Goal: Transaction & Acquisition: Book appointment/travel/reservation

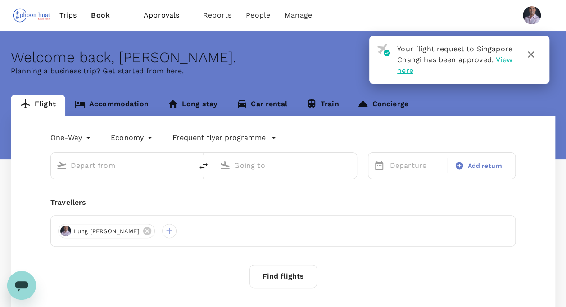
type input "roundtrip"
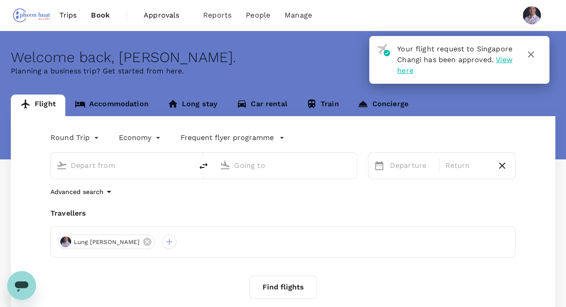
type input "Singapore Changi (SIN)"
type input "Cologne Bonn (CGN)"
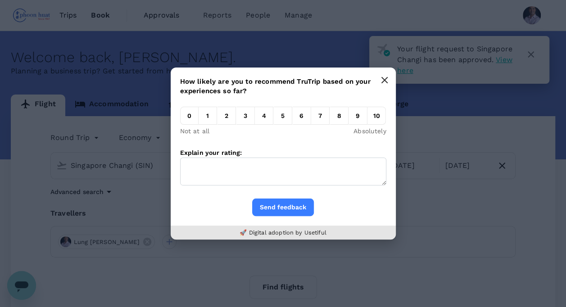
click at [385, 82] on icon "button" at bounding box center [384, 79] width 5 height 5
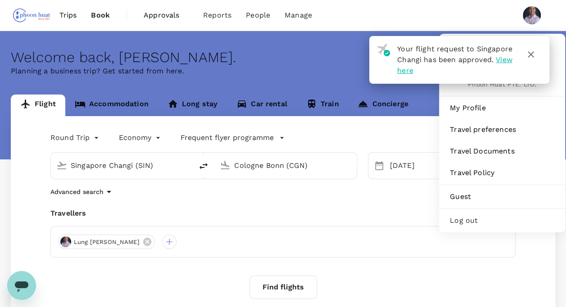
click at [532, 21] on img at bounding box center [532, 15] width 18 height 18
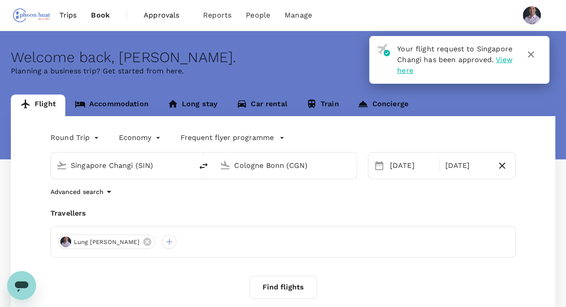
click at [532, 21] on img at bounding box center [532, 15] width 18 height 18
click at [532, 56] on icon "button" at bounding box center [531, 54] width 11 height 11
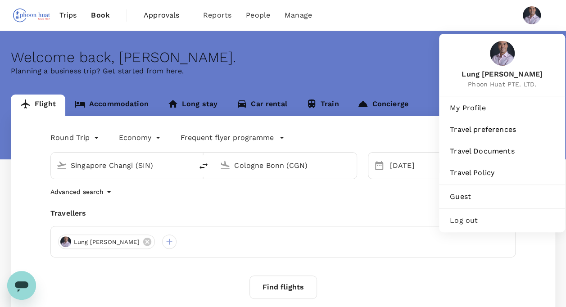
click at [468, 223] on span "Log out" at bounding box center [502, 220] width 105 height 11
